Goal: Task Accomplishment & Management: Use online tool/utility

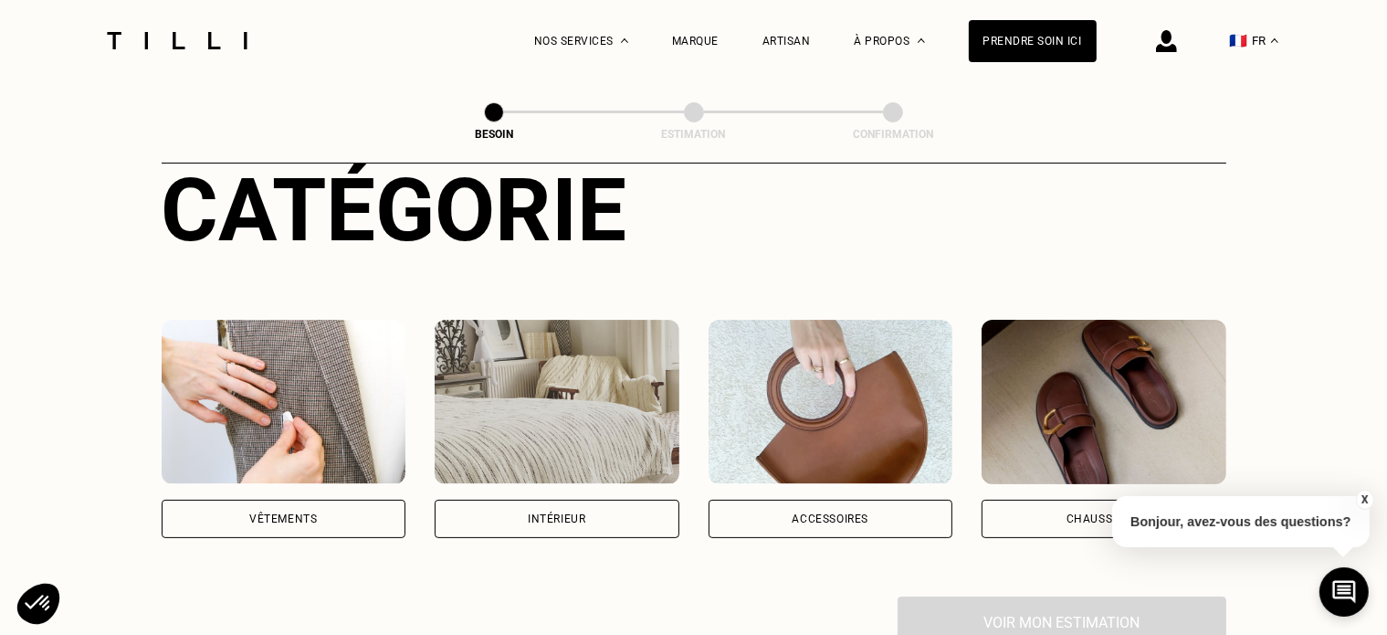
scroll to position [274, 0]
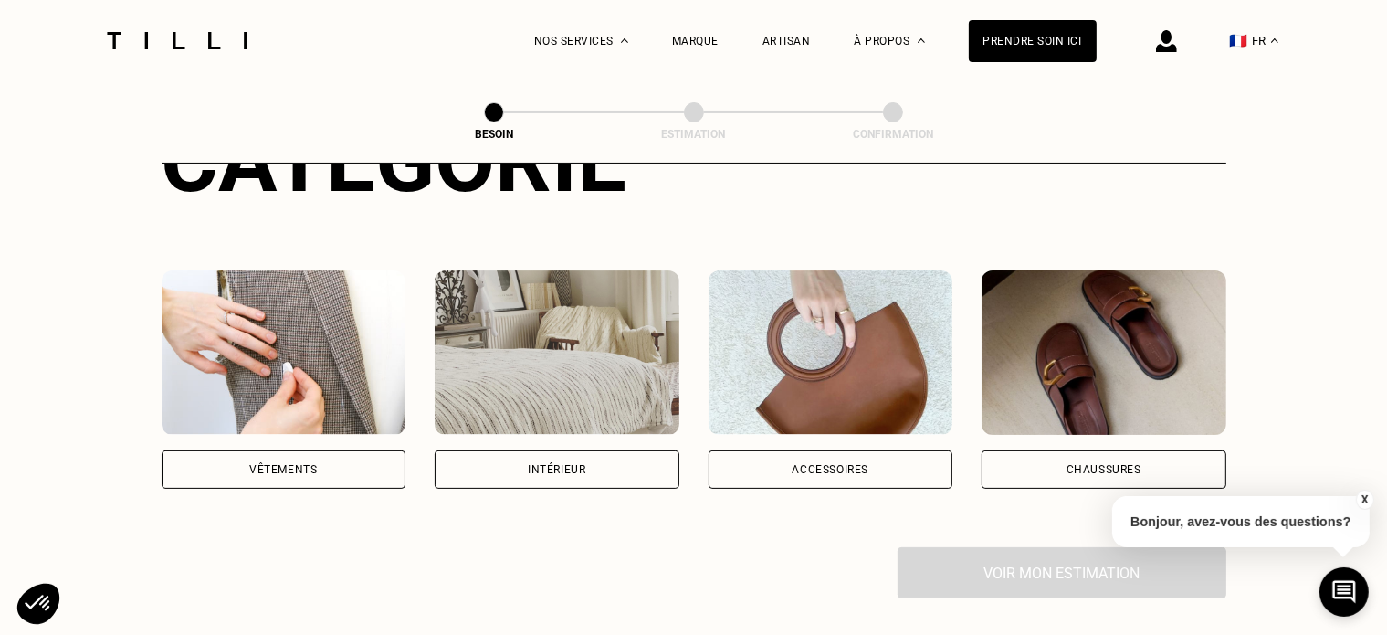
click at [338, 375] on img at bounding box center [284, 352] width 245 height 164
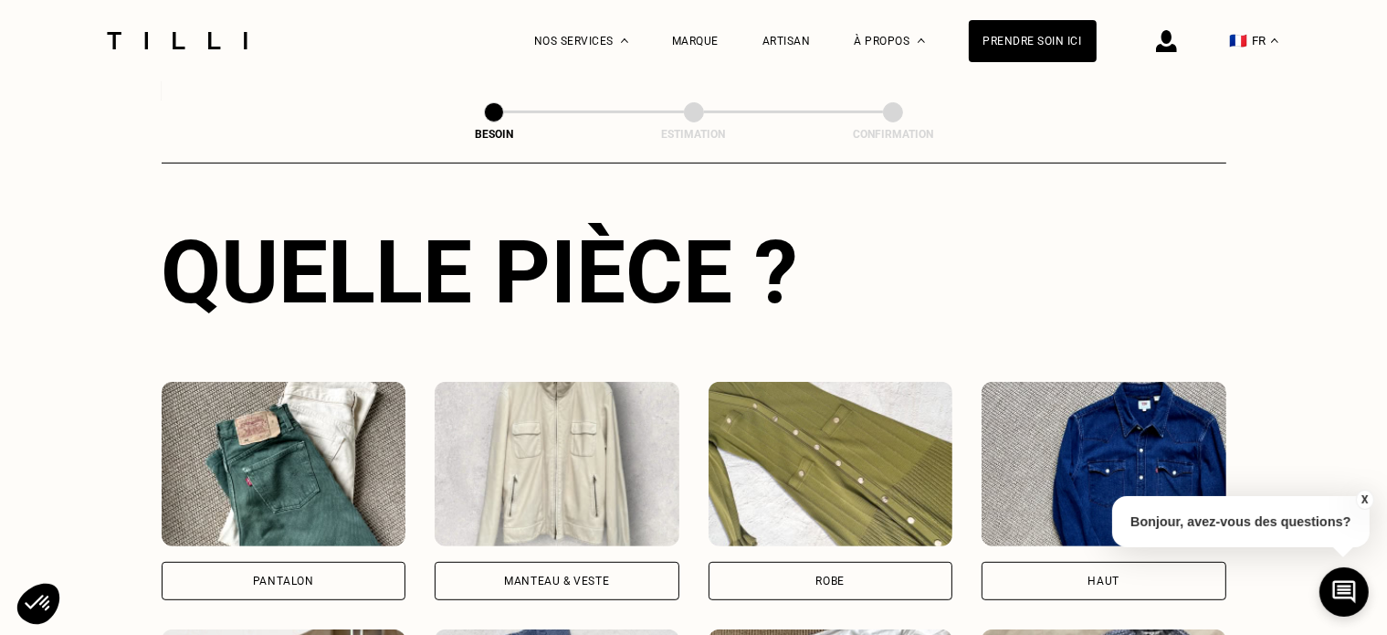
scroll to position [777, 0]
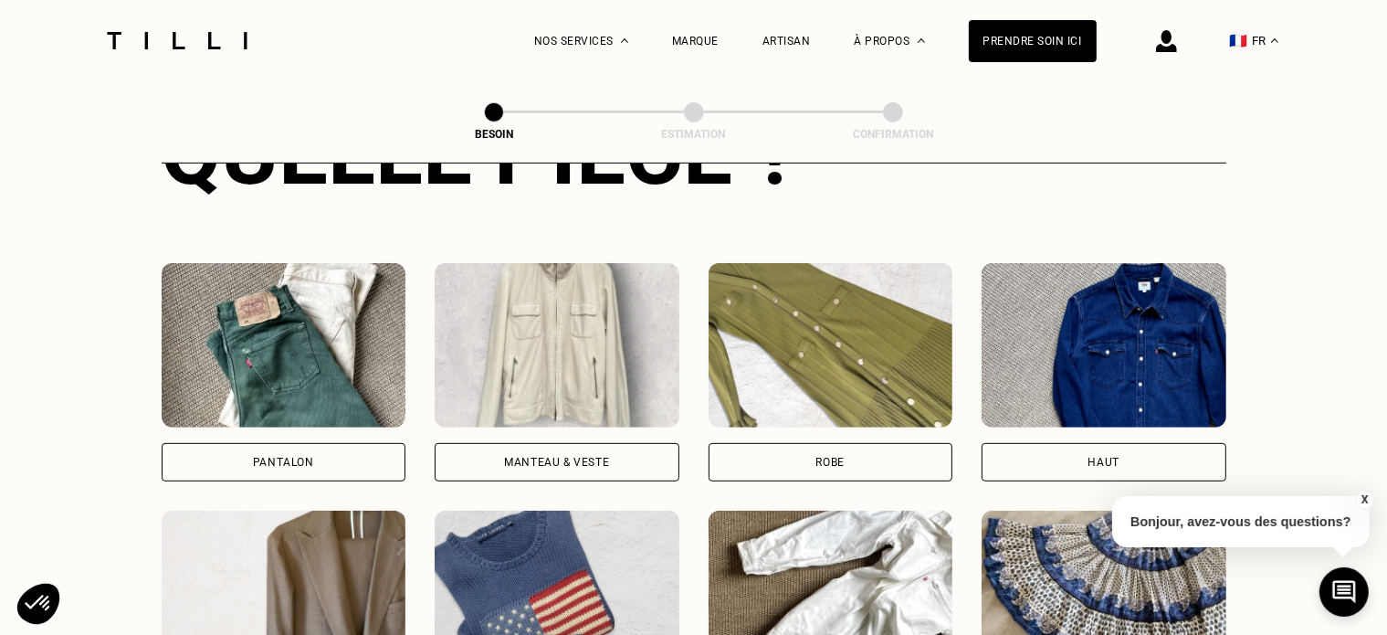
click at [335, 443] on div "Pantalon" at bounding box center [284, 462] width 245 height 38
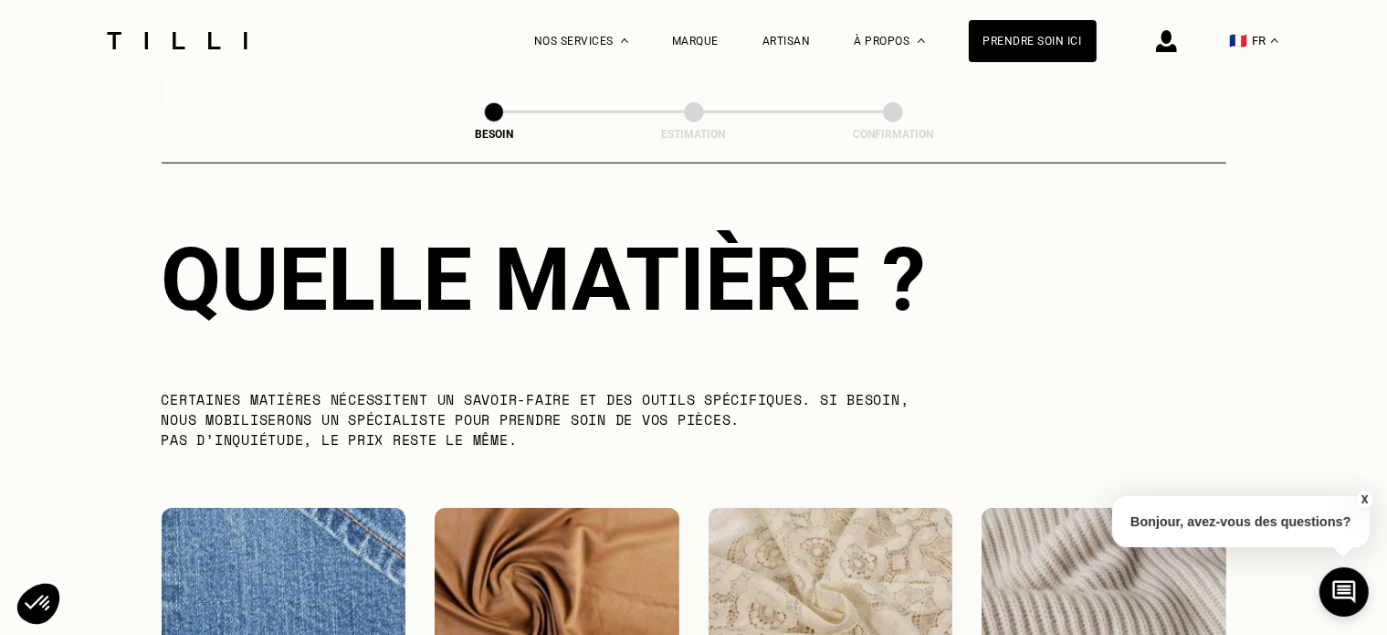
scroll to position [1861, 0]
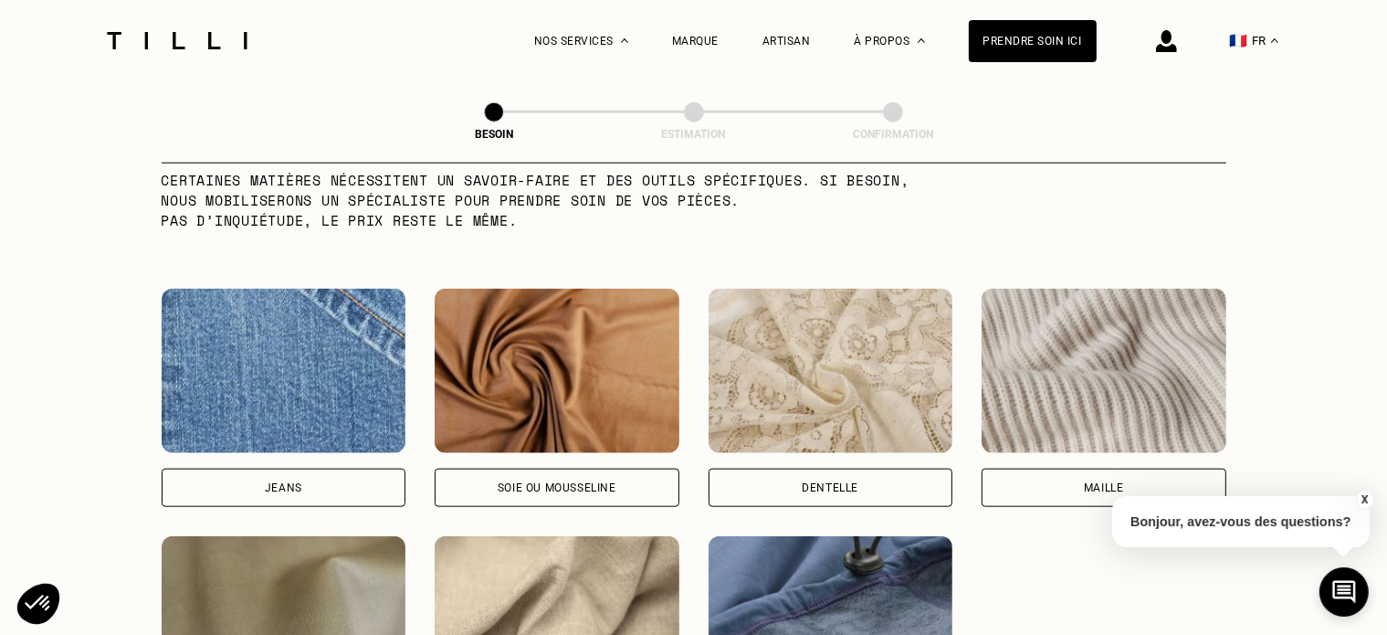
click at [331, 476] on div "Jeans" at bounding box center [284, 488] width 245 height 38
select select "FR"
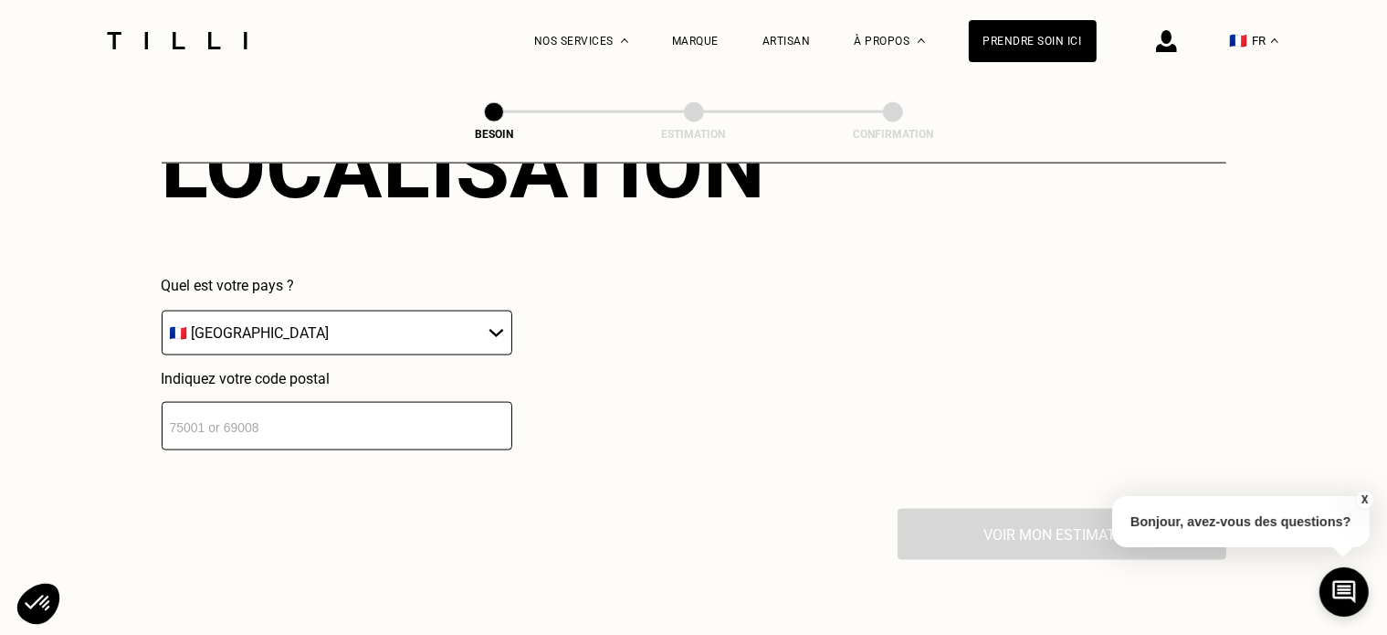
scroll to position [2636, 0]
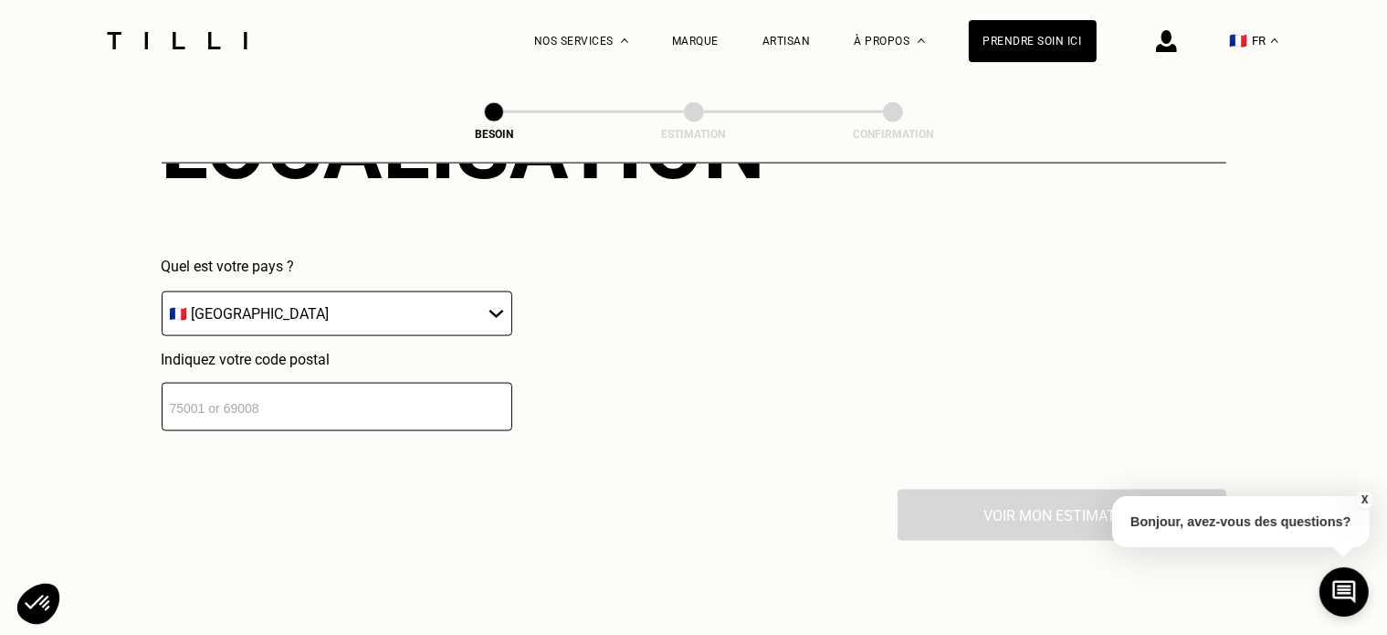
click at [320, 410] on input "number" at bounding box center [337, 407] width 351 height 48
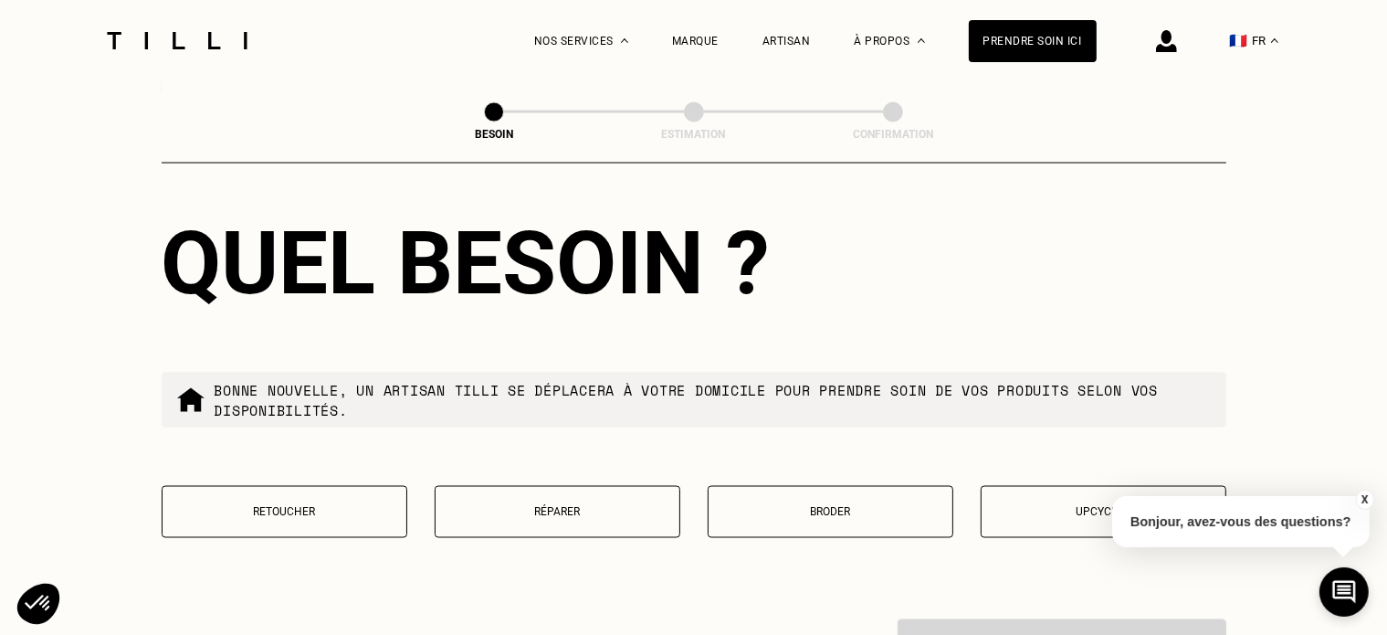
scroll to position [2998, 0]
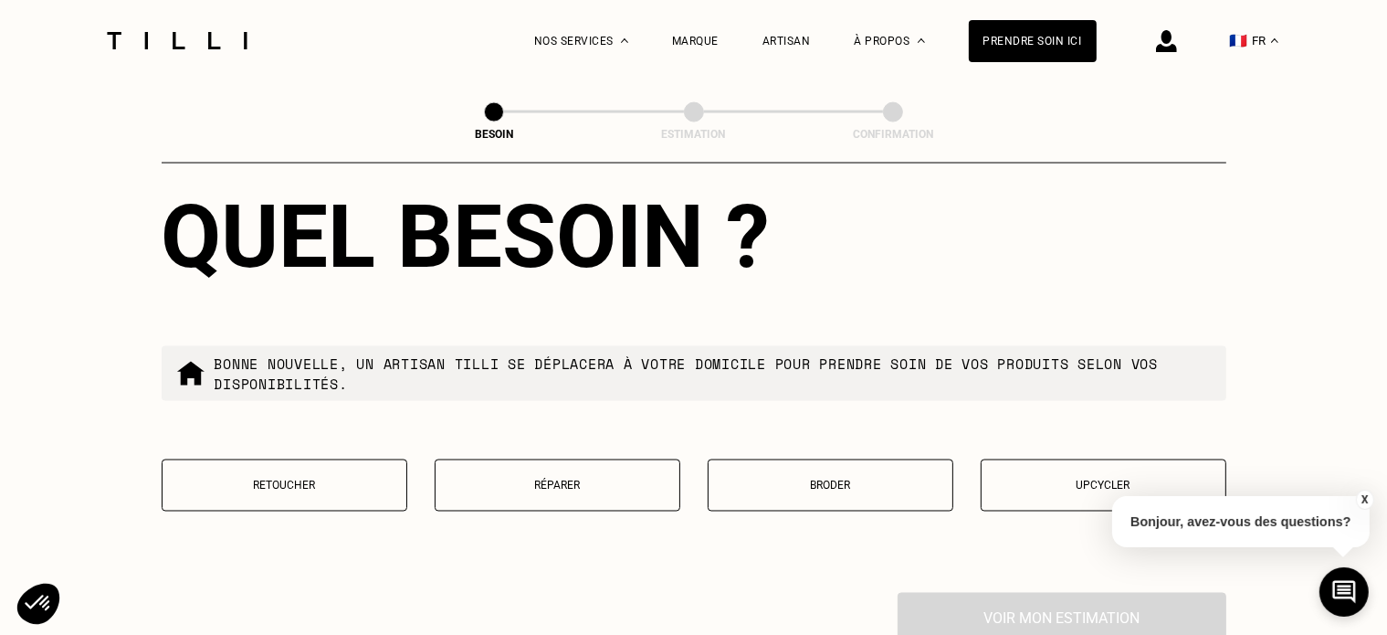
type input "44300"
click at [366, 459] on button "Retoucher" at bounding box center [285, 485] width 246 height 52
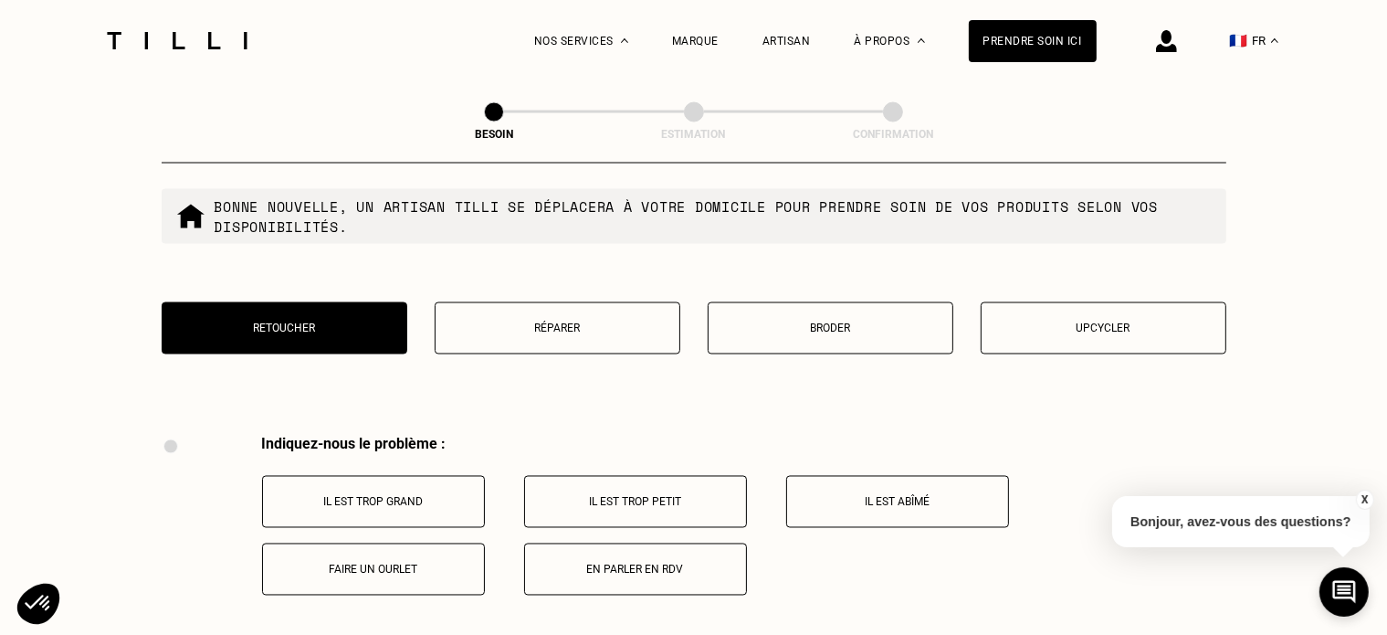
scroll to position [3187, 0]
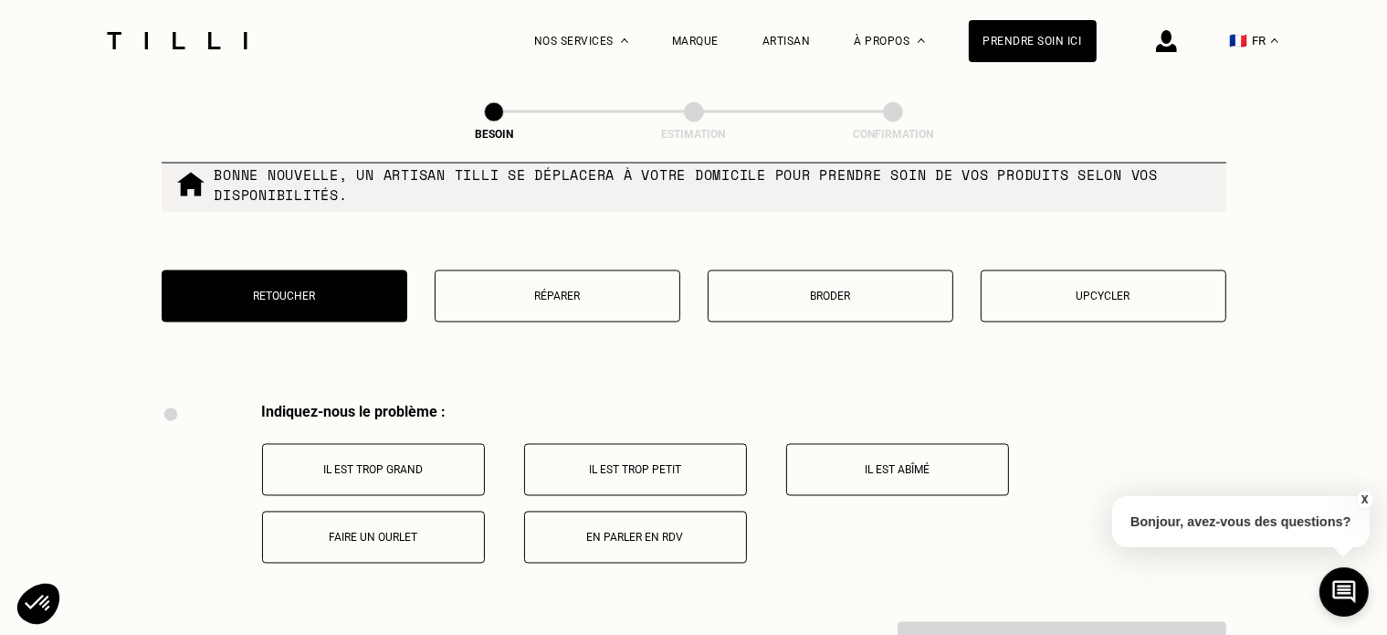
click at [433, 471] on button "Il est trop grand" at bounding box center [373, 470] width 223 height 52
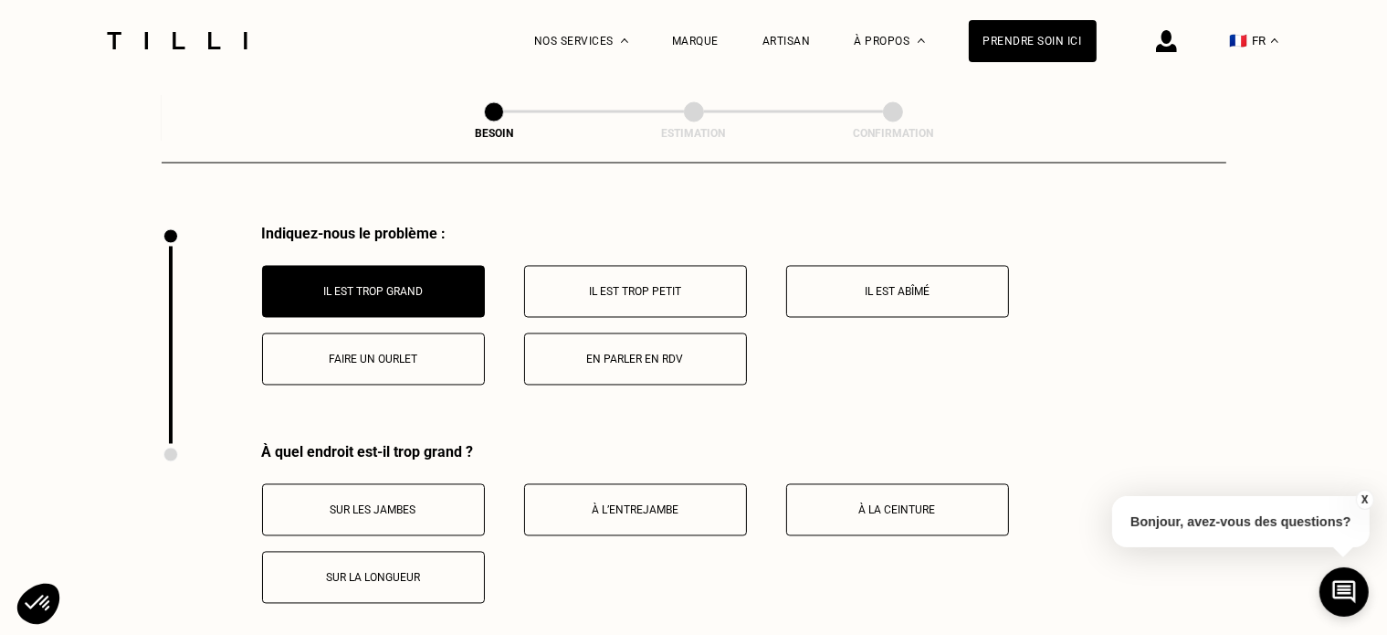
scroll to position [3456, 0]
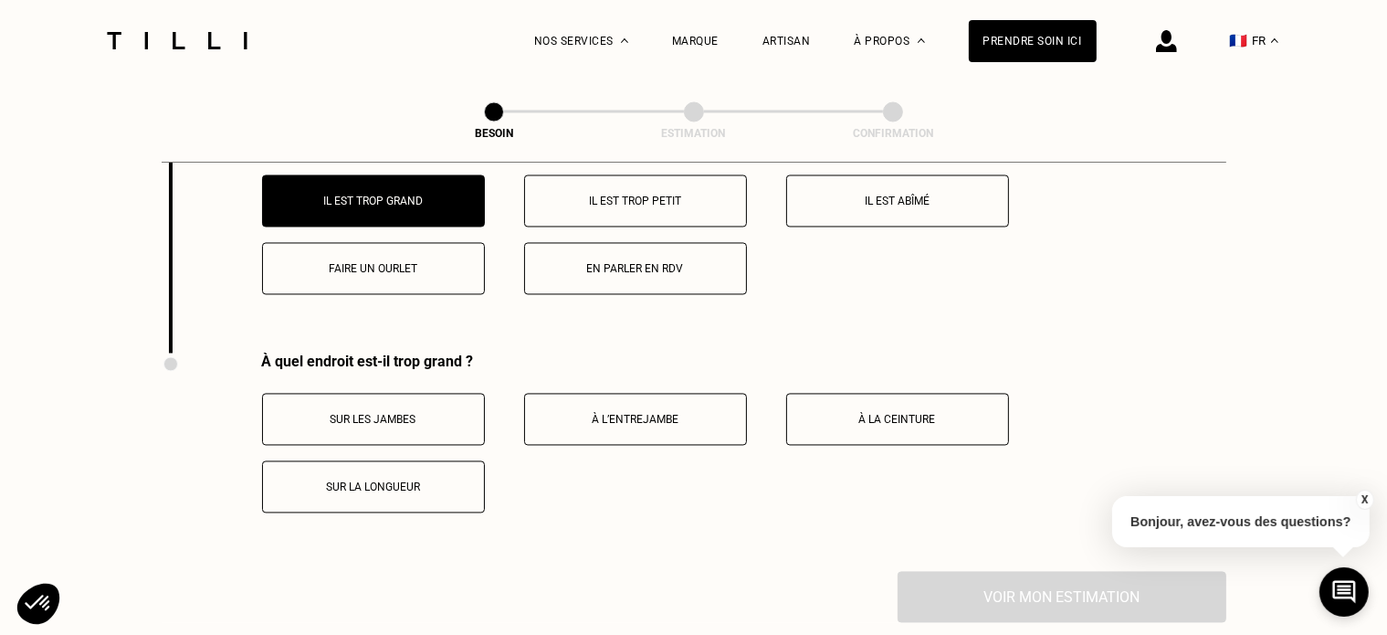
click at [436, 481] on p "Sur la longueur" at bounding box center [373, 487] width 203 height 13
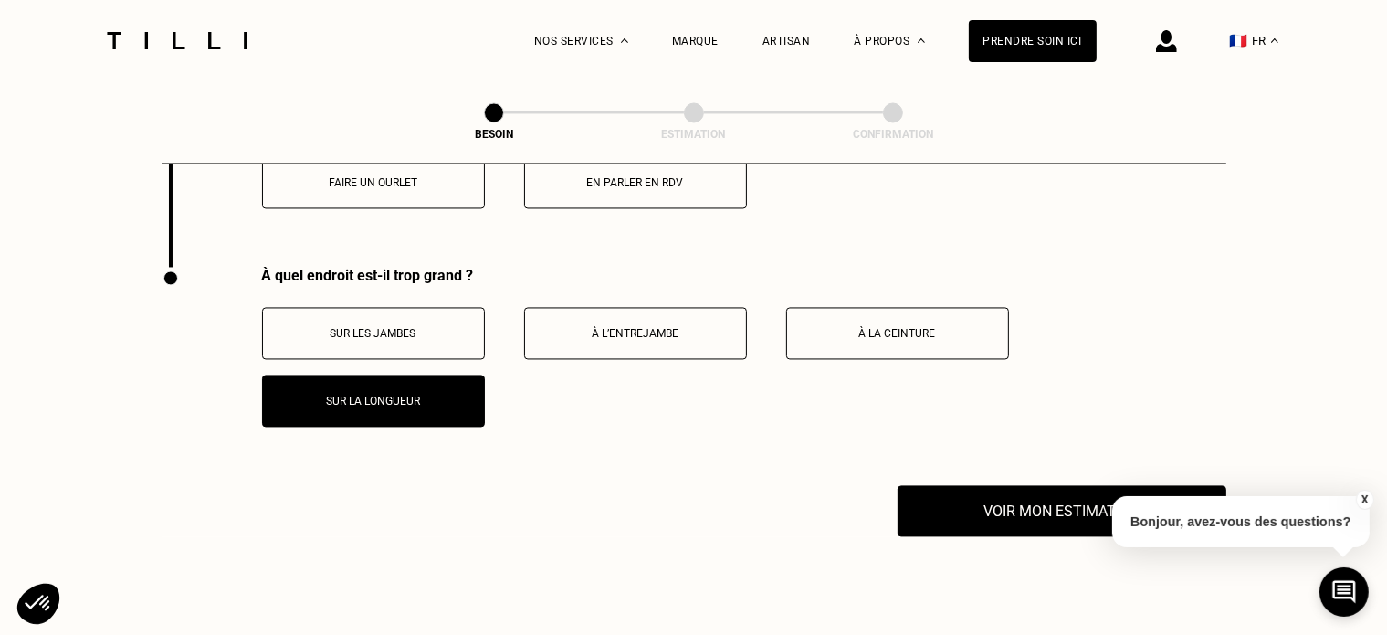
scroll to position [3547, 0]
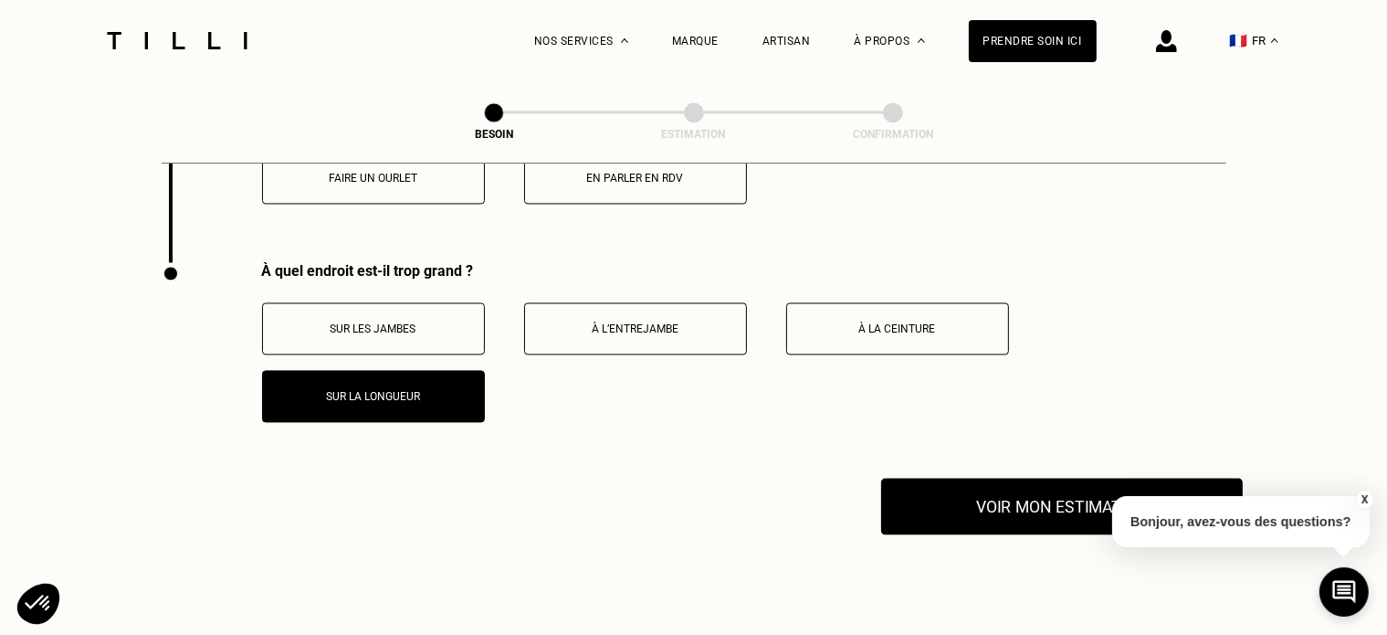
click at [960, 514] on button "Voir mon estimation" at bounding box center [1062, 506] width 362 height 57
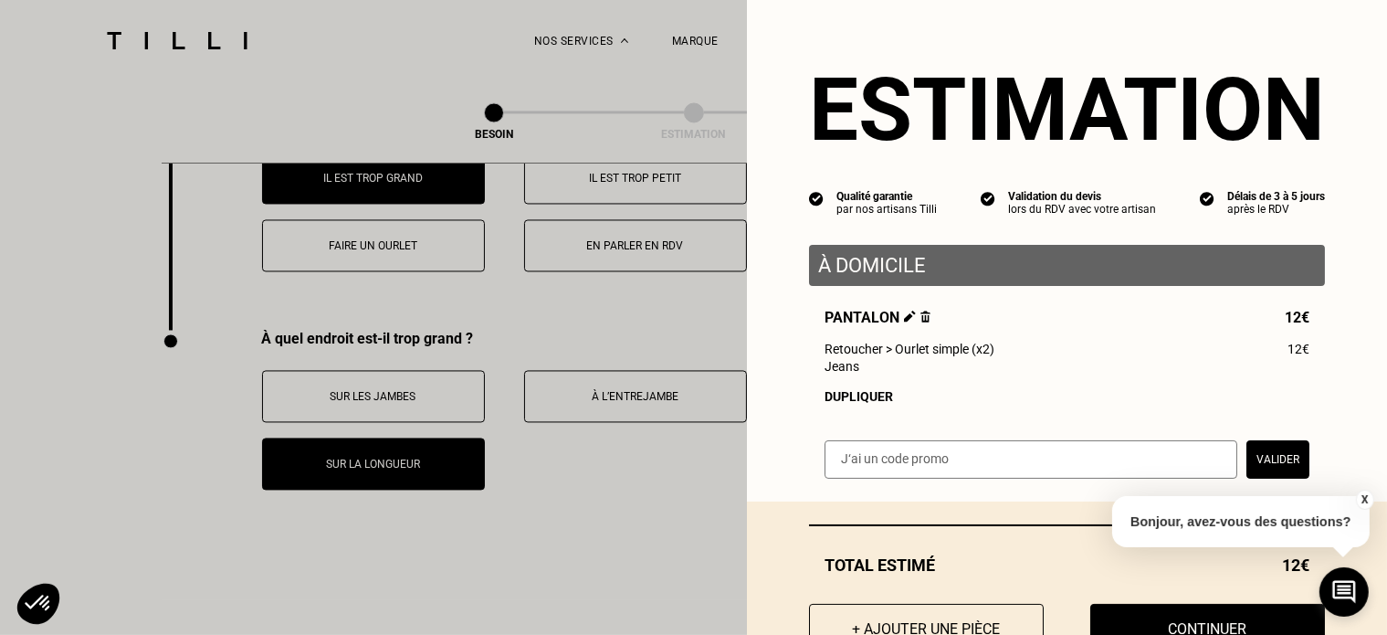
scroll to position [3365, 0]
